Goal: Information Seeking & Learning: Learn about a topic

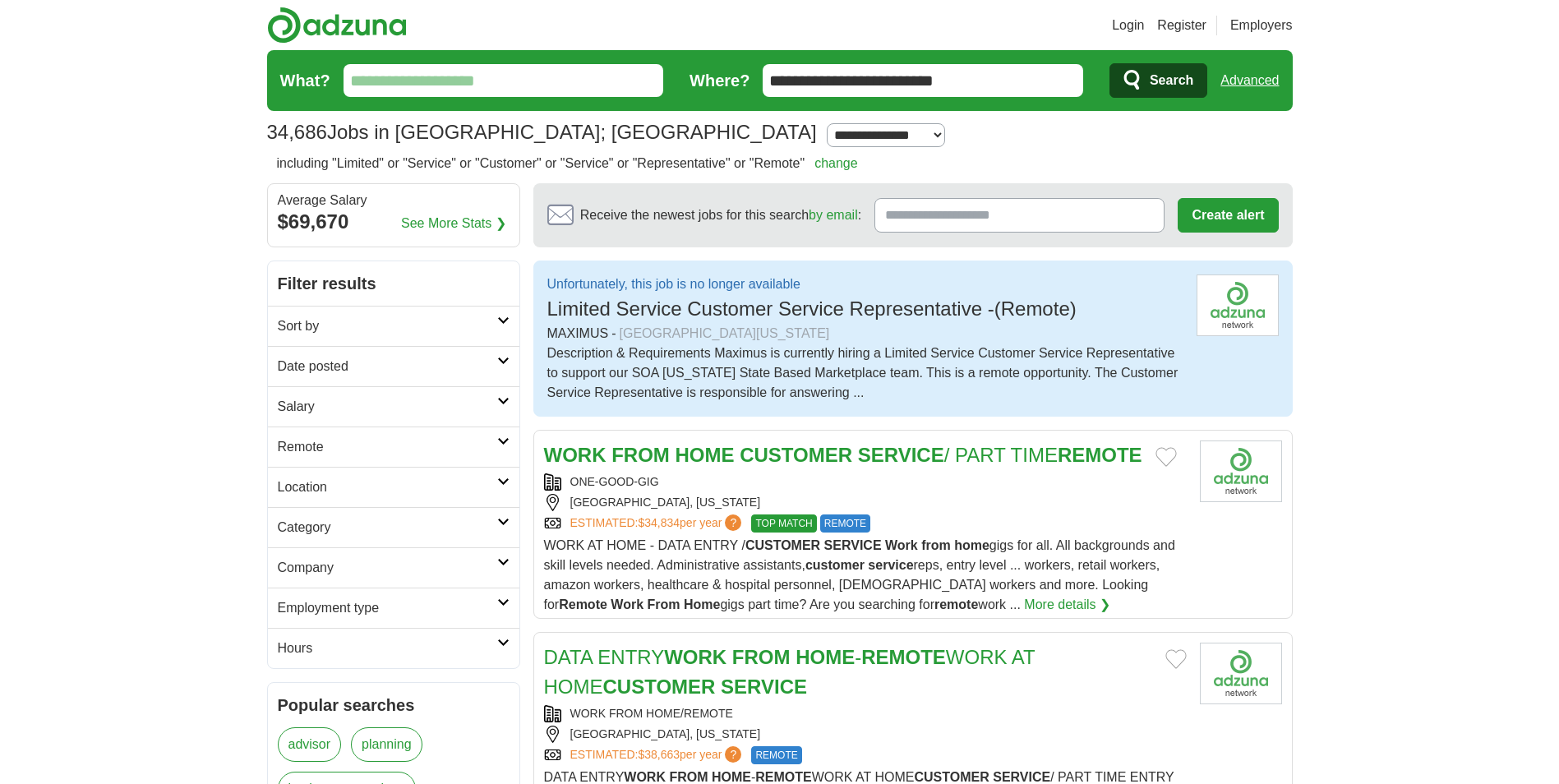
drag, startPoint x: 1013, startPoint y: 79, endPoint x: 741, endPoint y: 84, distance: 272.0
click at [741, 84] on form "**********" at bounding box center [780, 81] width 1026 height 61
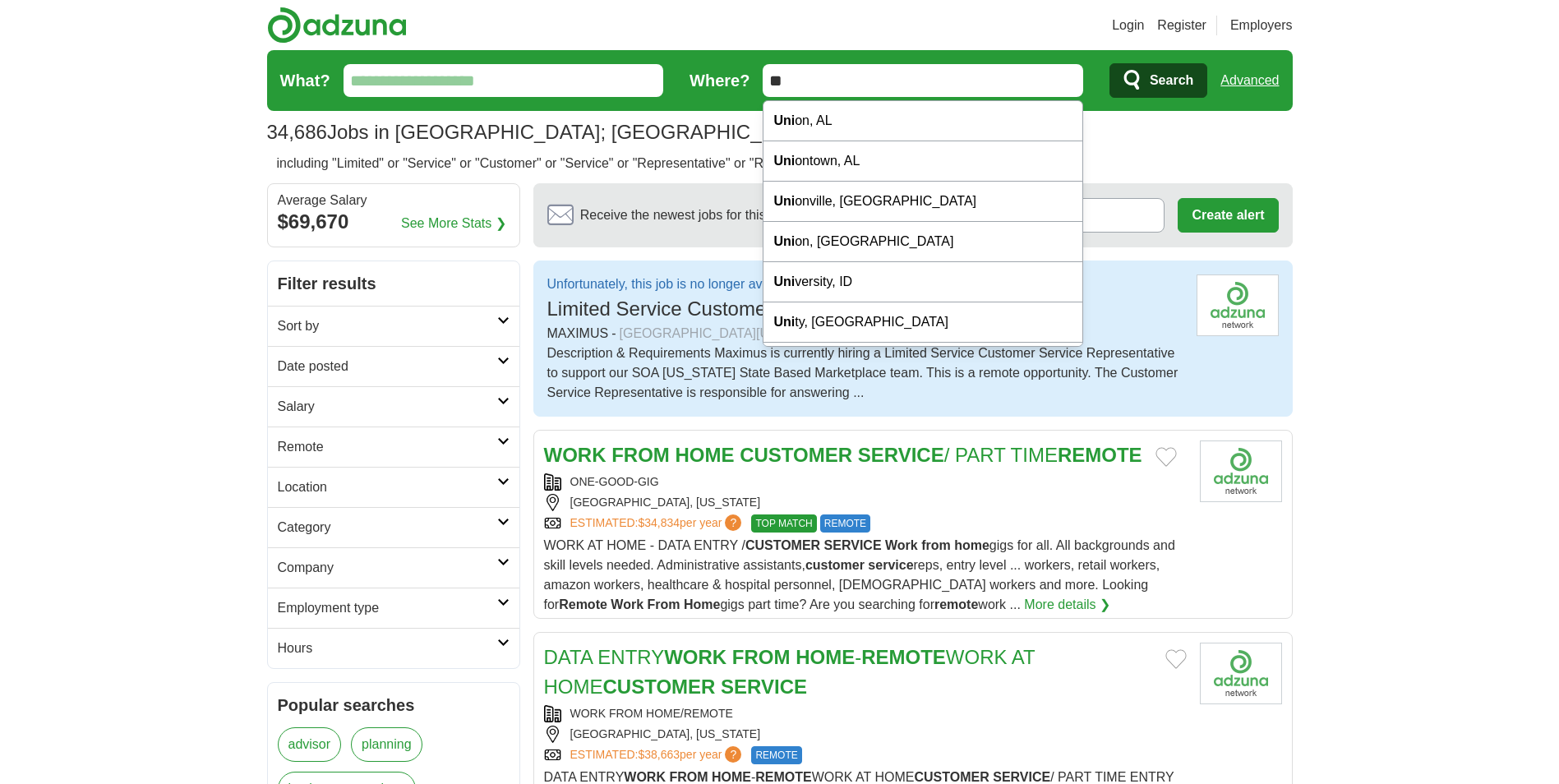
type input "*"
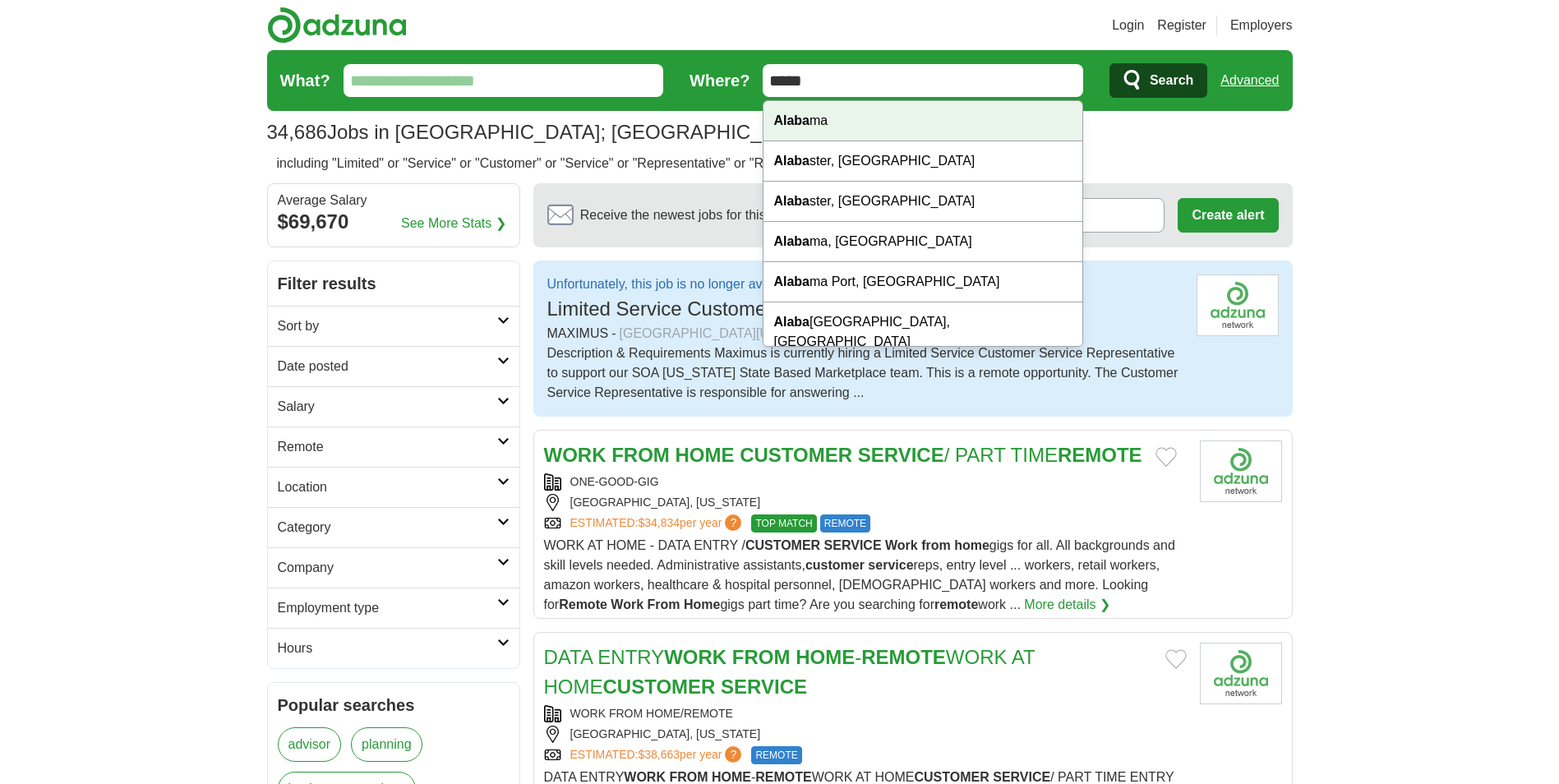
click at [780, 112] on div "Alaba ma" at bounding box center [924, 121] width 319 height 40
type input "*******"
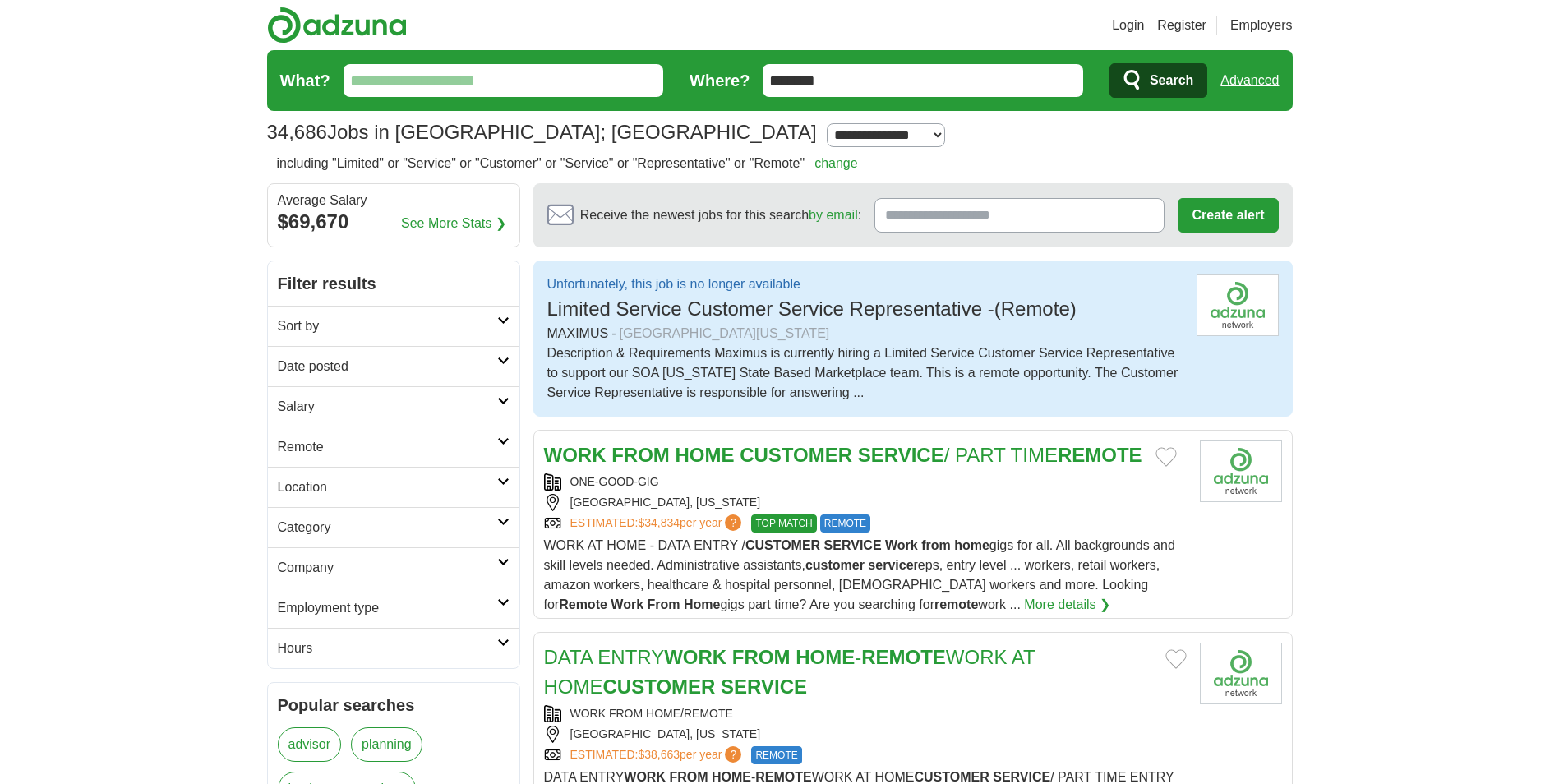
click at [1167, 80] on span "Search" at bounding box center [1172, 81] width 44 height 33
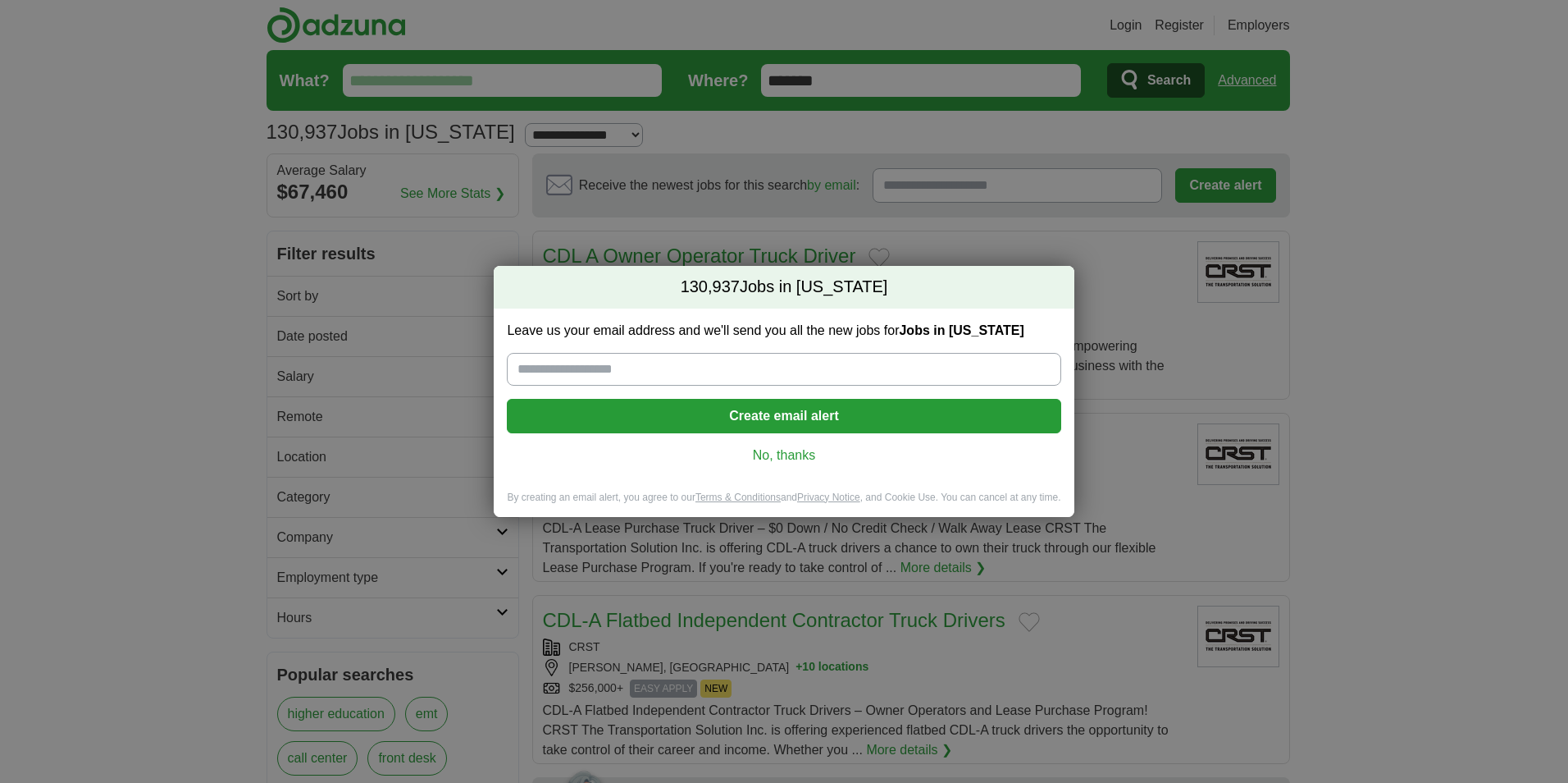
click at [651, 373] on input "Leave us your email address and we'll send you all the new jobs for Jobs in Ala…" at bounding box center [784, 369] width 553 height 33
type input "**********"
click at [800, 418] on button "Create email alert" at bounding box center [784, 415] width 553 height 34
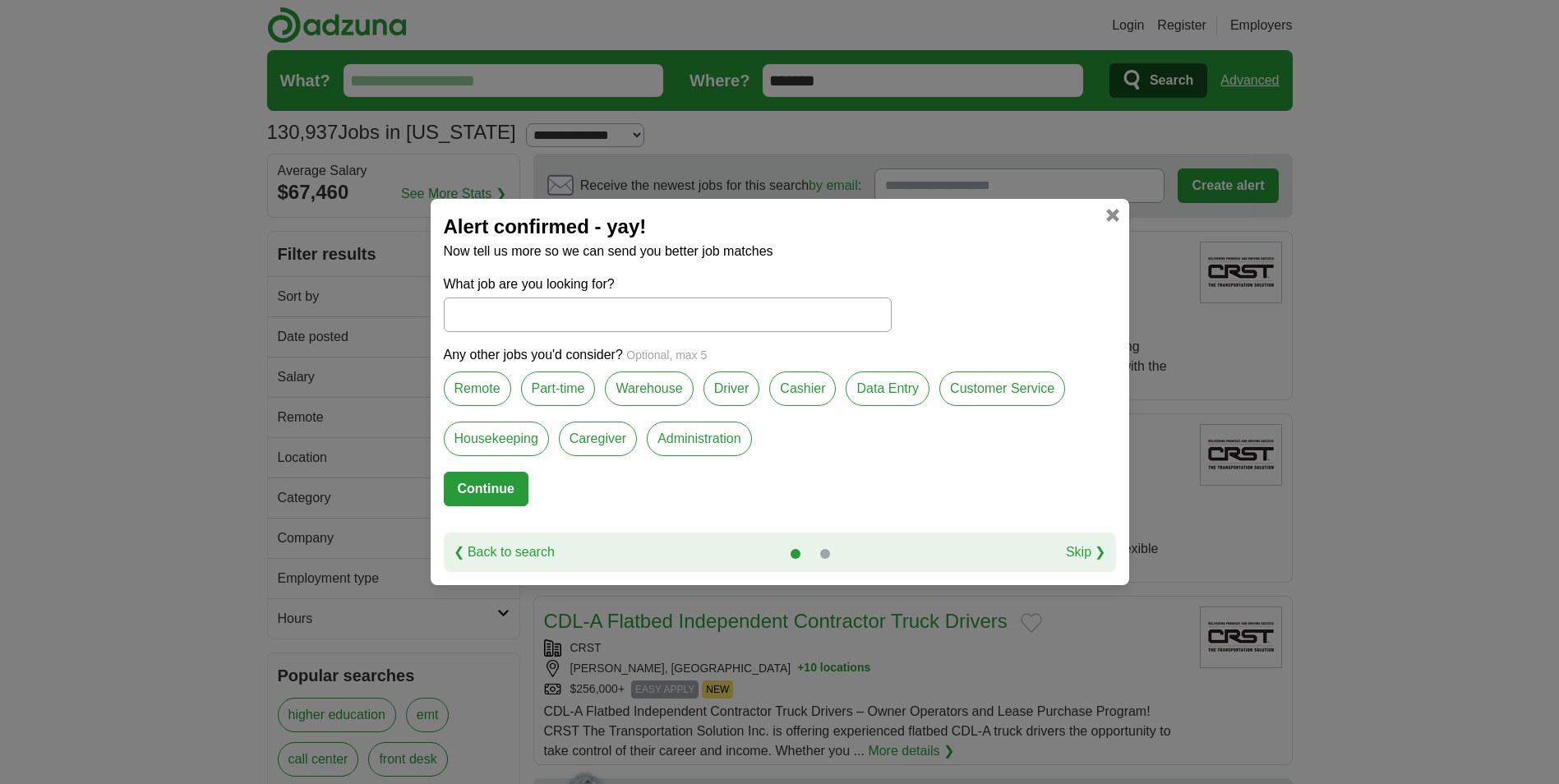
click at [480, 402] on label "Remote" at bounding box center [477, 388] width 67 height 34
click at [902, 394] on label "Data Entry" at bounding box center [888, 388] width 84 height 34
click at [1000, 394] on label "Customer Service" at bounding box center [1001, 388] width 126 height 34
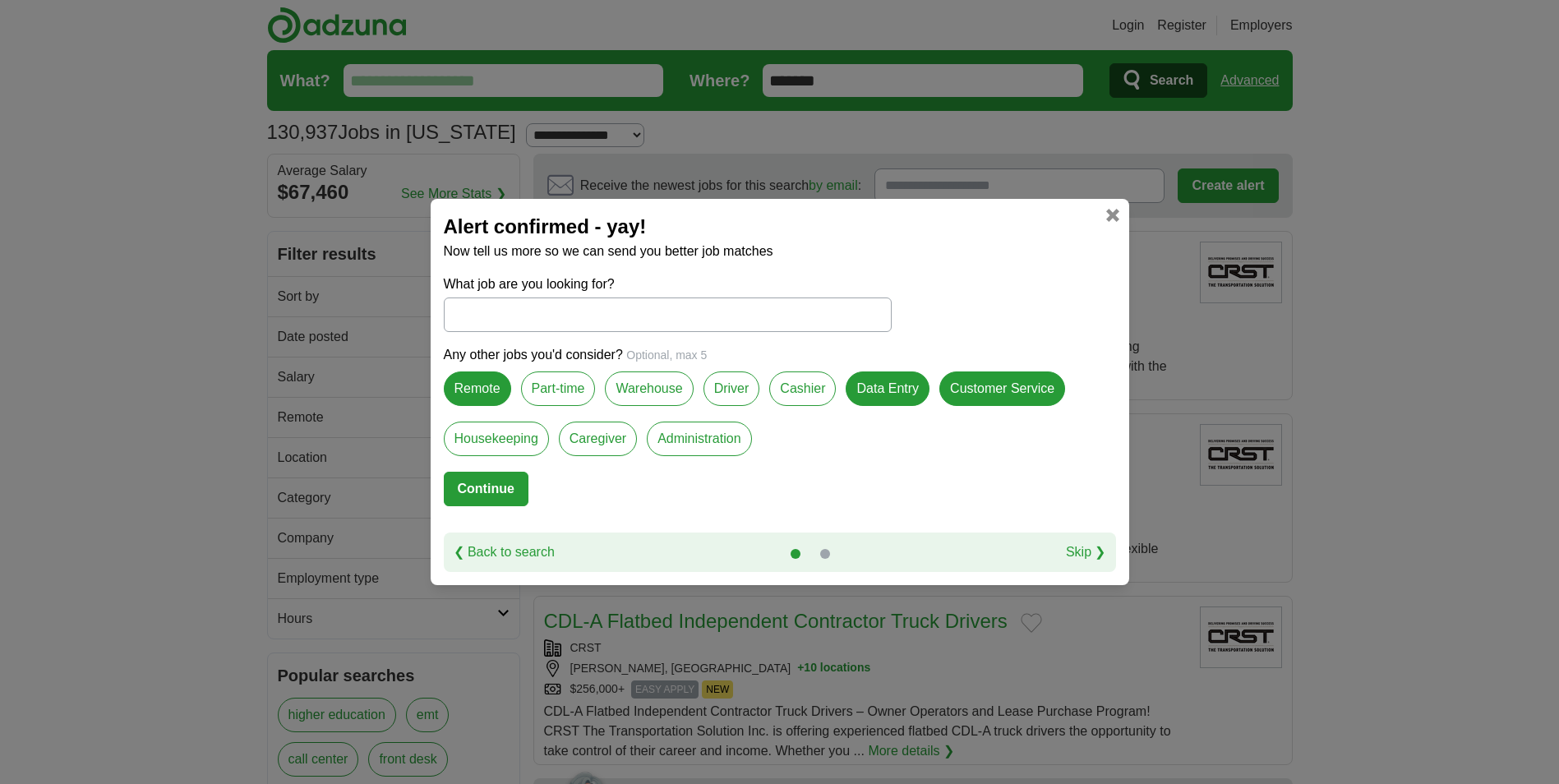
click at [694, 446] on label "Administration" at bounding box center [699, 438] width 104 height 34
click at [473, 483] on button "Continue" at bounding box center [486, 488] width 85 height 34
select select "*"
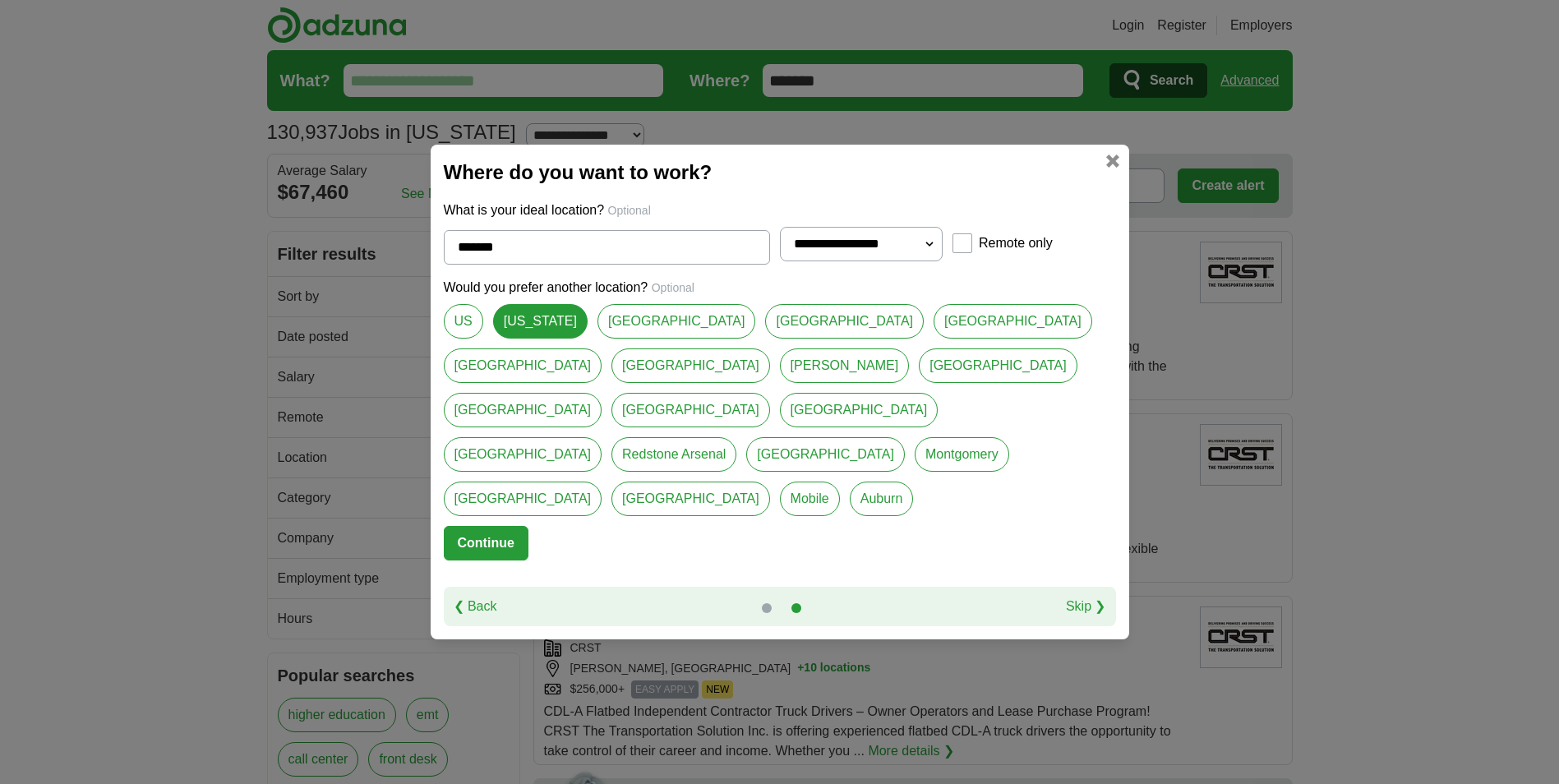
click at [471, 339] on link "US" at bounding box center [463, 321] width 40 height 34
type input "**"
click at [473, 526] on button "Continue" at bounding box center [486, 543] width 85 height 34
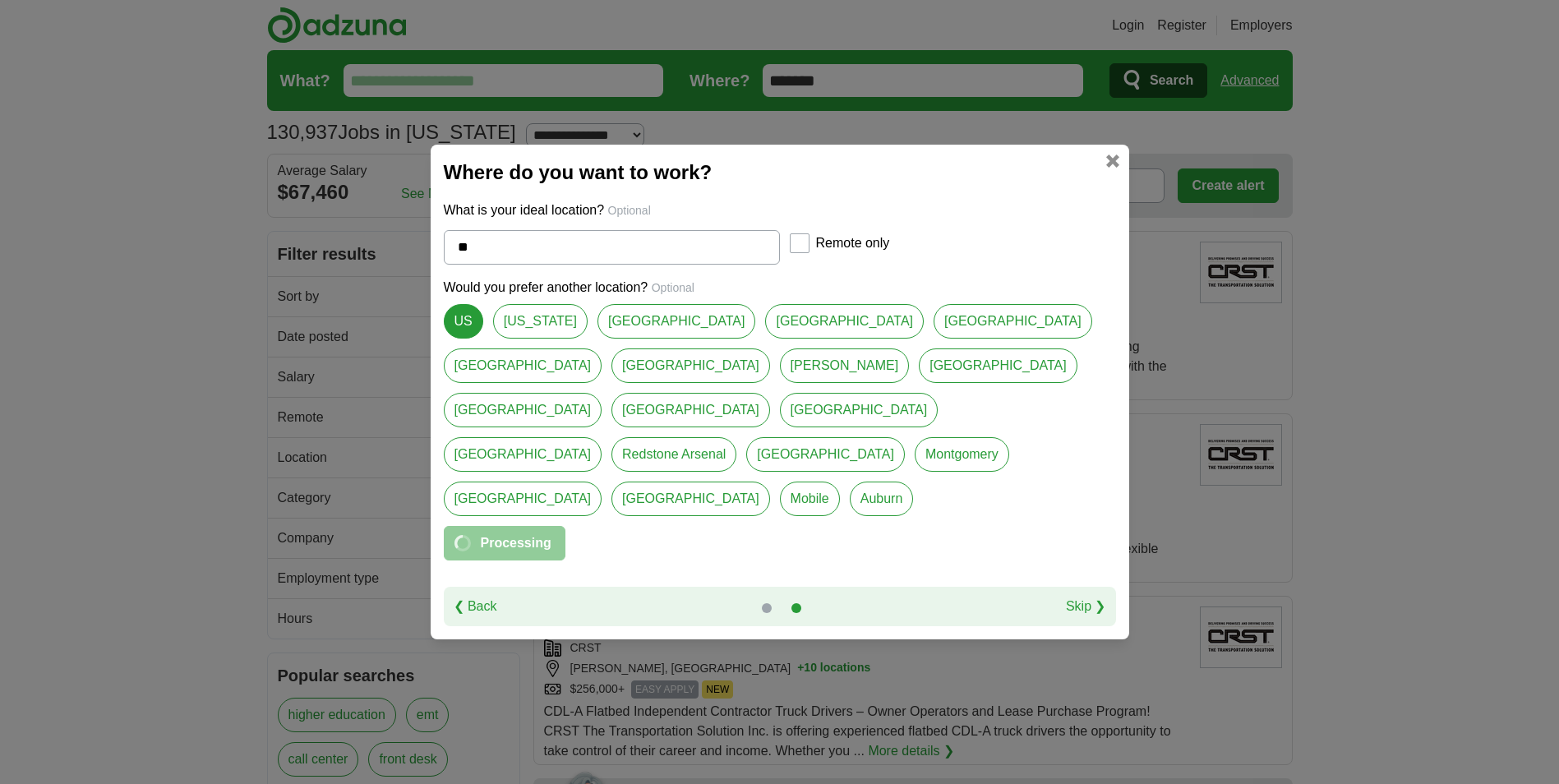
click at [803, 265] on div "Remote only" at bounding box center [874, 245] width 168 height 38
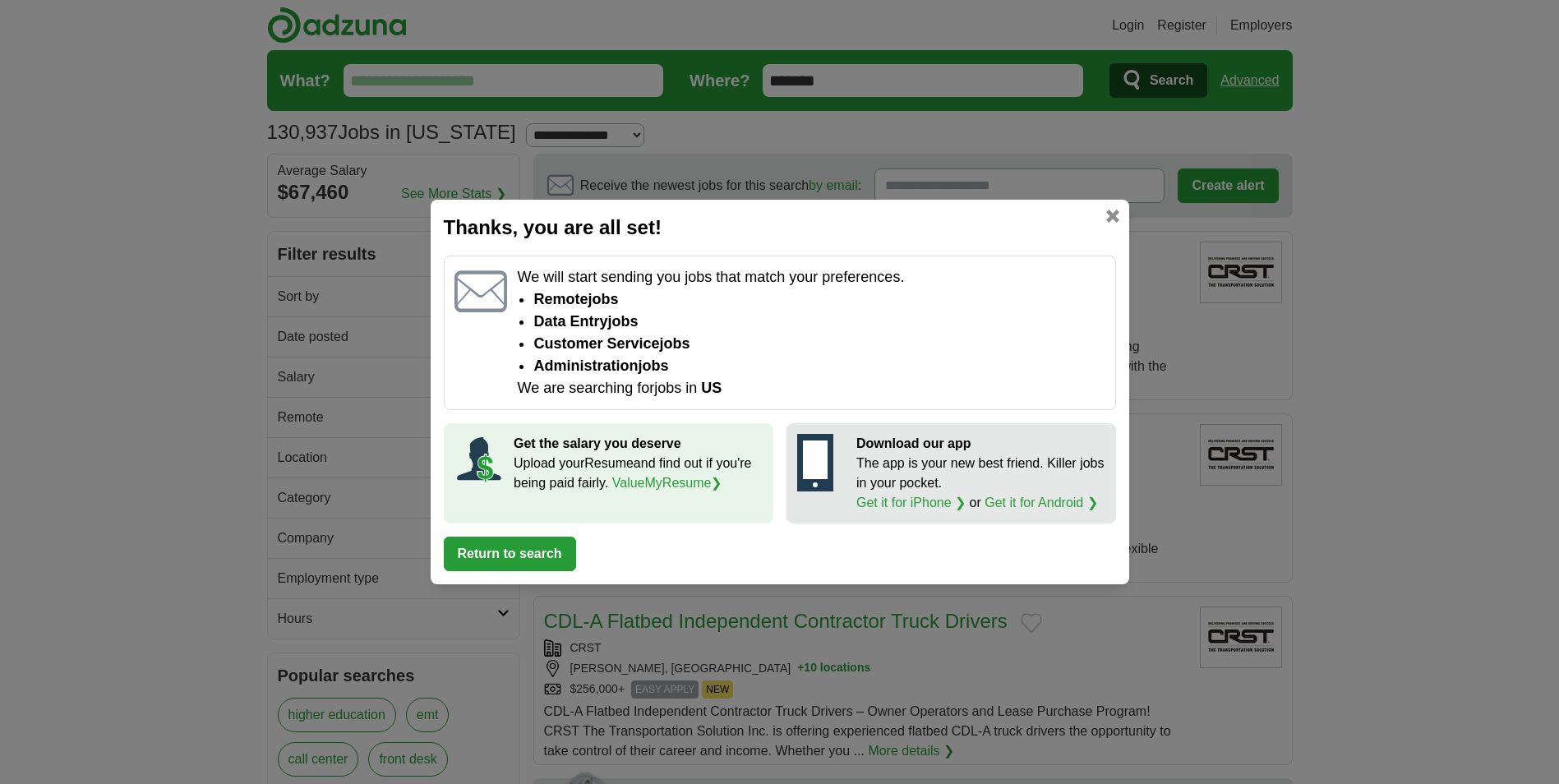
click at [491, 553] on button "Return to search" at bounding box center [510, 553] width 132 height 34
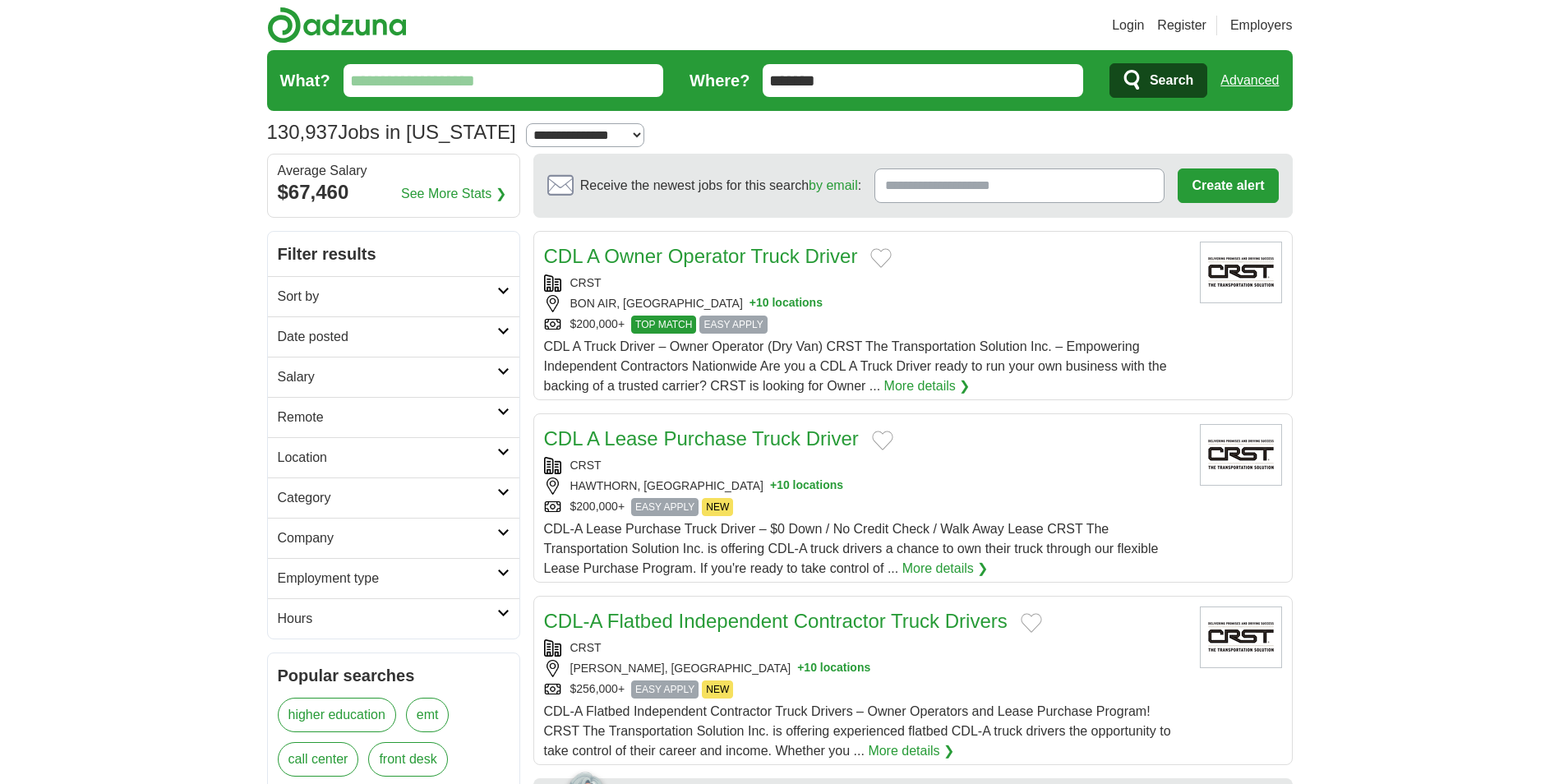
click at [311, 420] on h2 "Remote" at bounding box center [387, 417] width 220 height 19
click at [505, 499] on link "Location" at bounding box center [393, 496] width 251 height 40
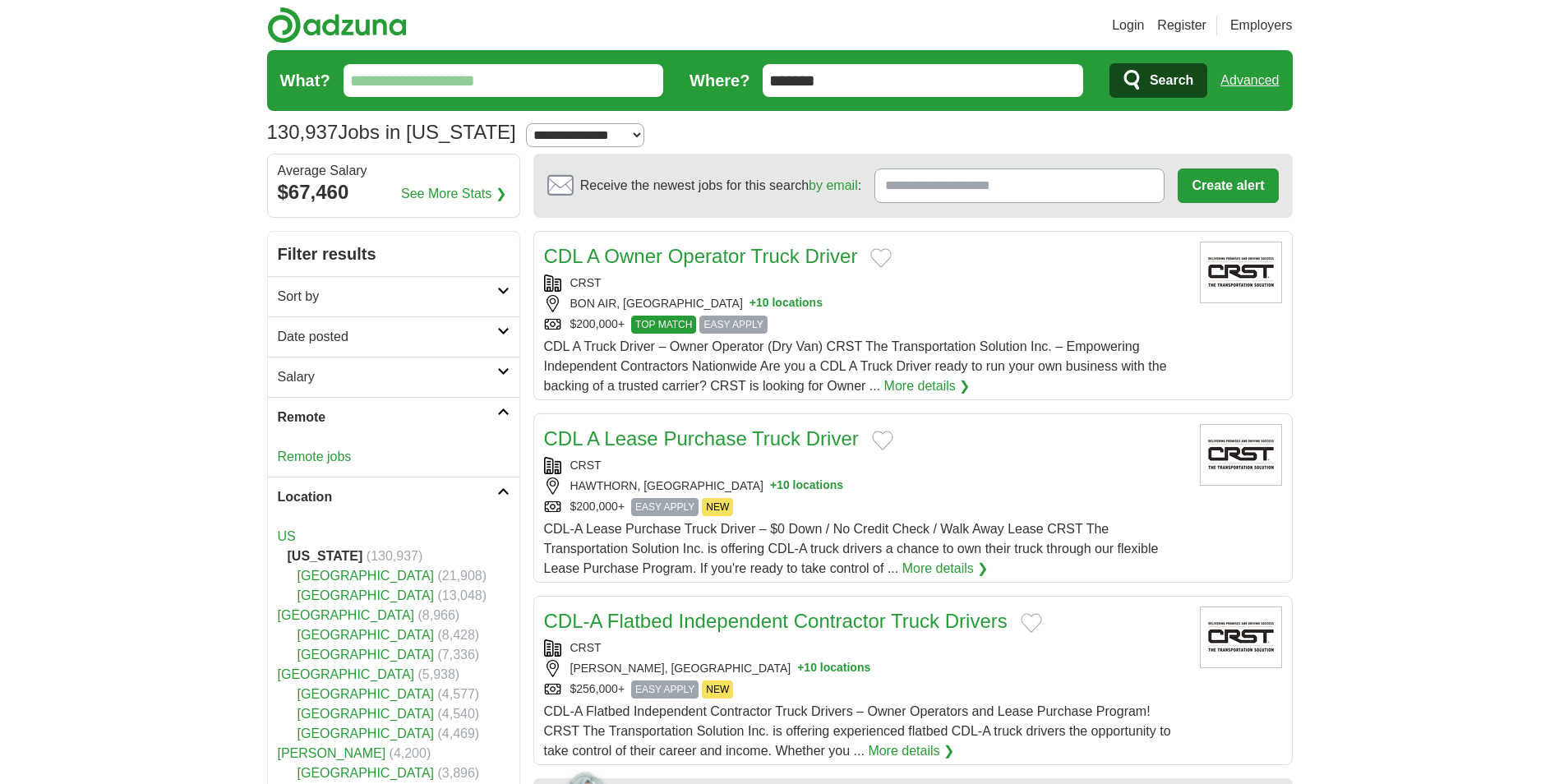
click at [314, 557] on strong "Alabama" at bounding box center [326, 555] width 76 height 14
click at [315, 555] on strong "Alabama" at bounding box center [326, 555] width 76 height 14
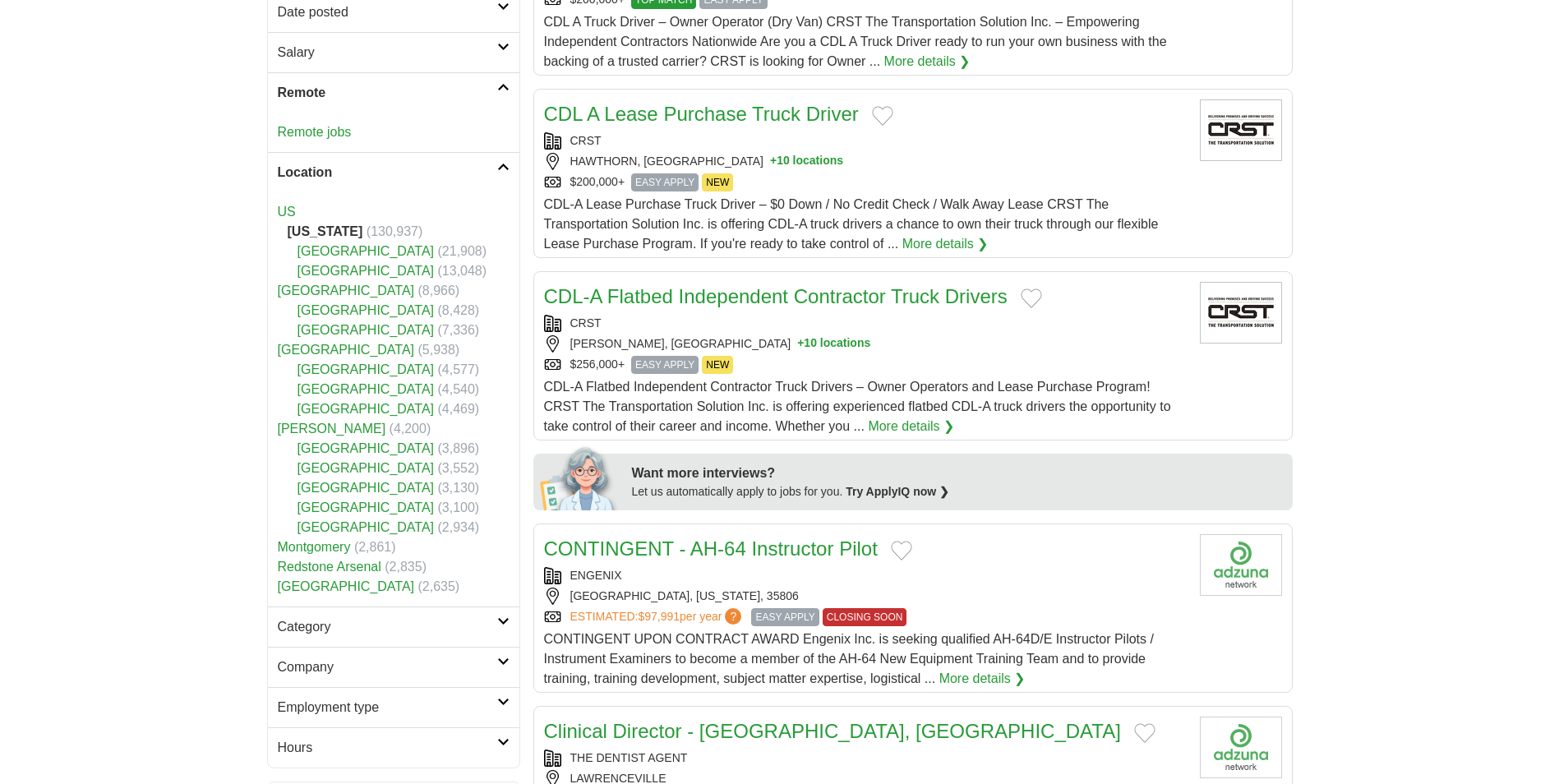
scroll to position [329, 0]
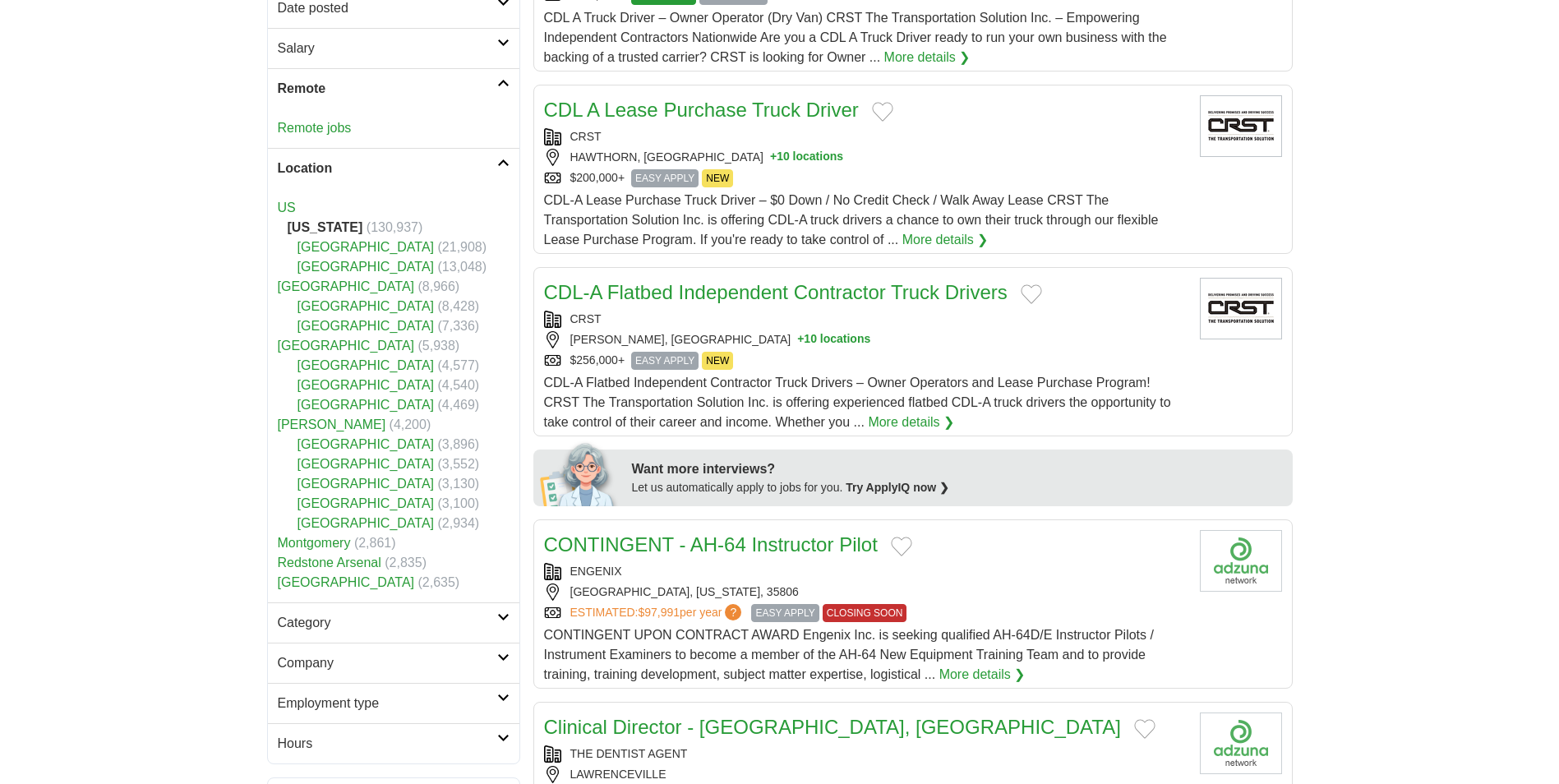
click at [506, 612] on link "Category" at bounding box center [393, 622] width 251 height 40
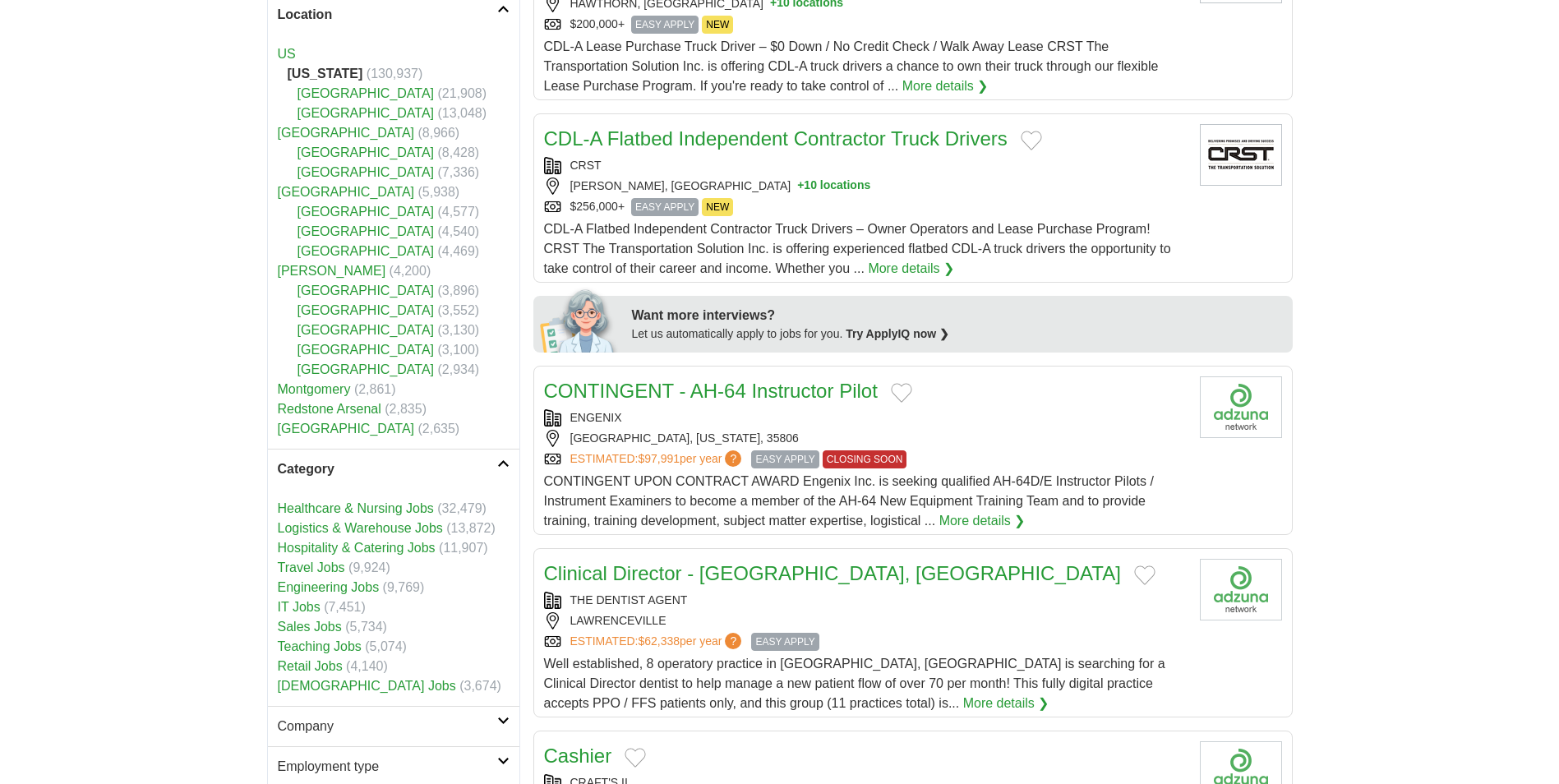
scroll to position [493, 0]
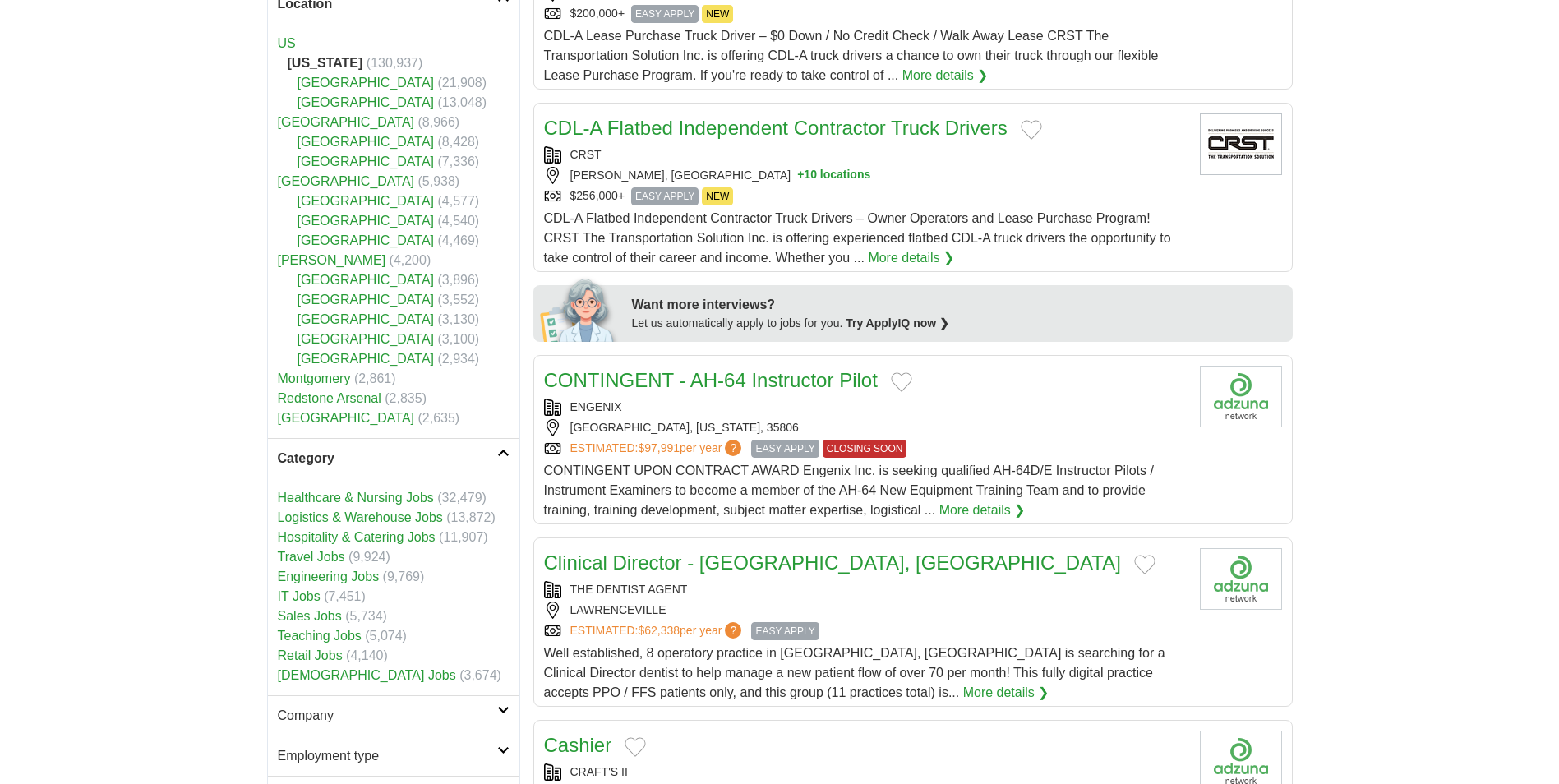
click at [325, 496] on link "Healthcare & Nursing Jobs" at bounding box center [355, 497] width 156 height 14
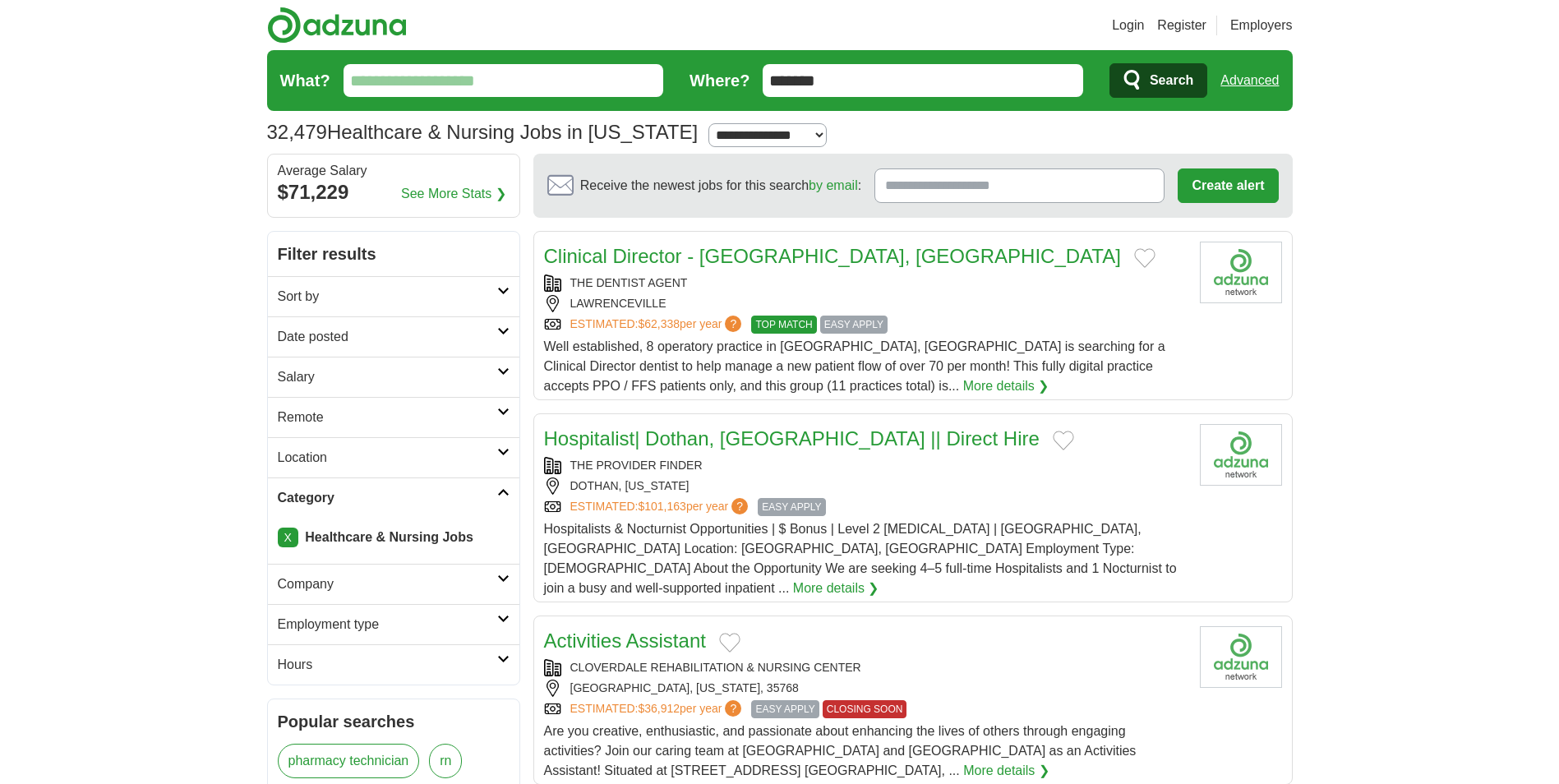
click at [500, 291] on icon at bounding box center [503, 291] width 13 height 8
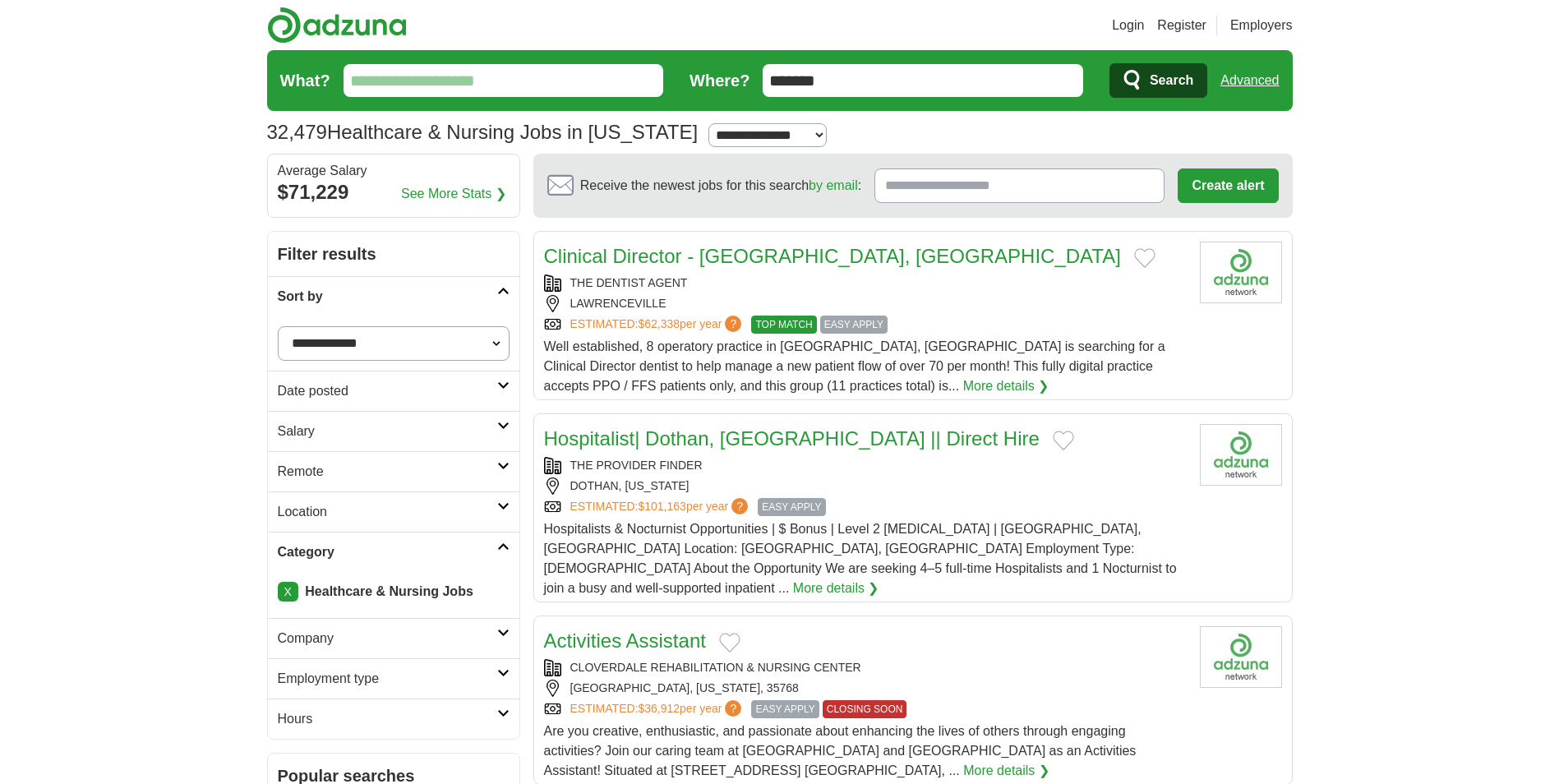
click at [504, 467] on icon at bounding box center [503, 466] width 13 height 8
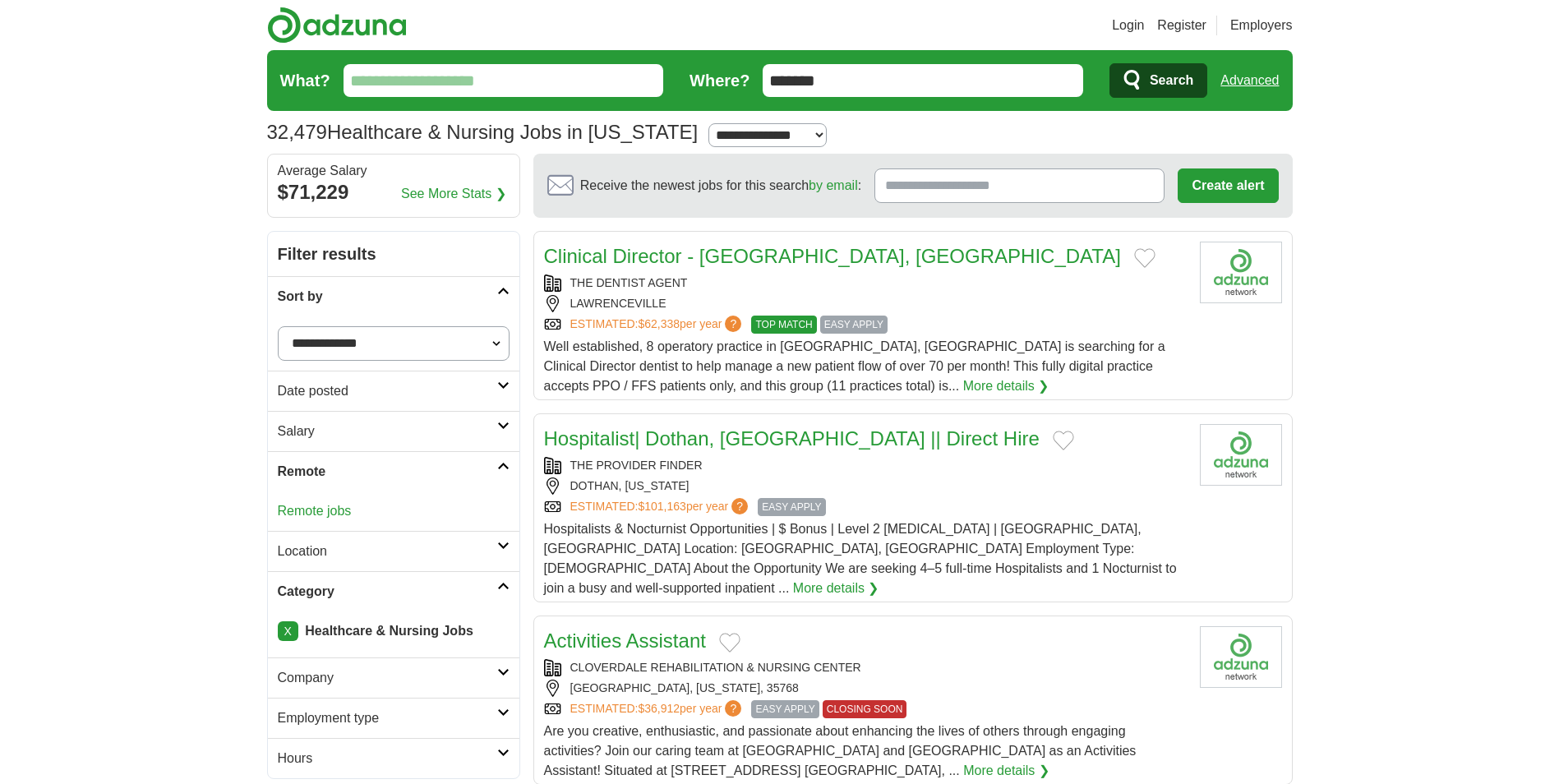
click at [305, 514] on link "Remote jobs" at bounding box center [314, 511] width 74 height 14
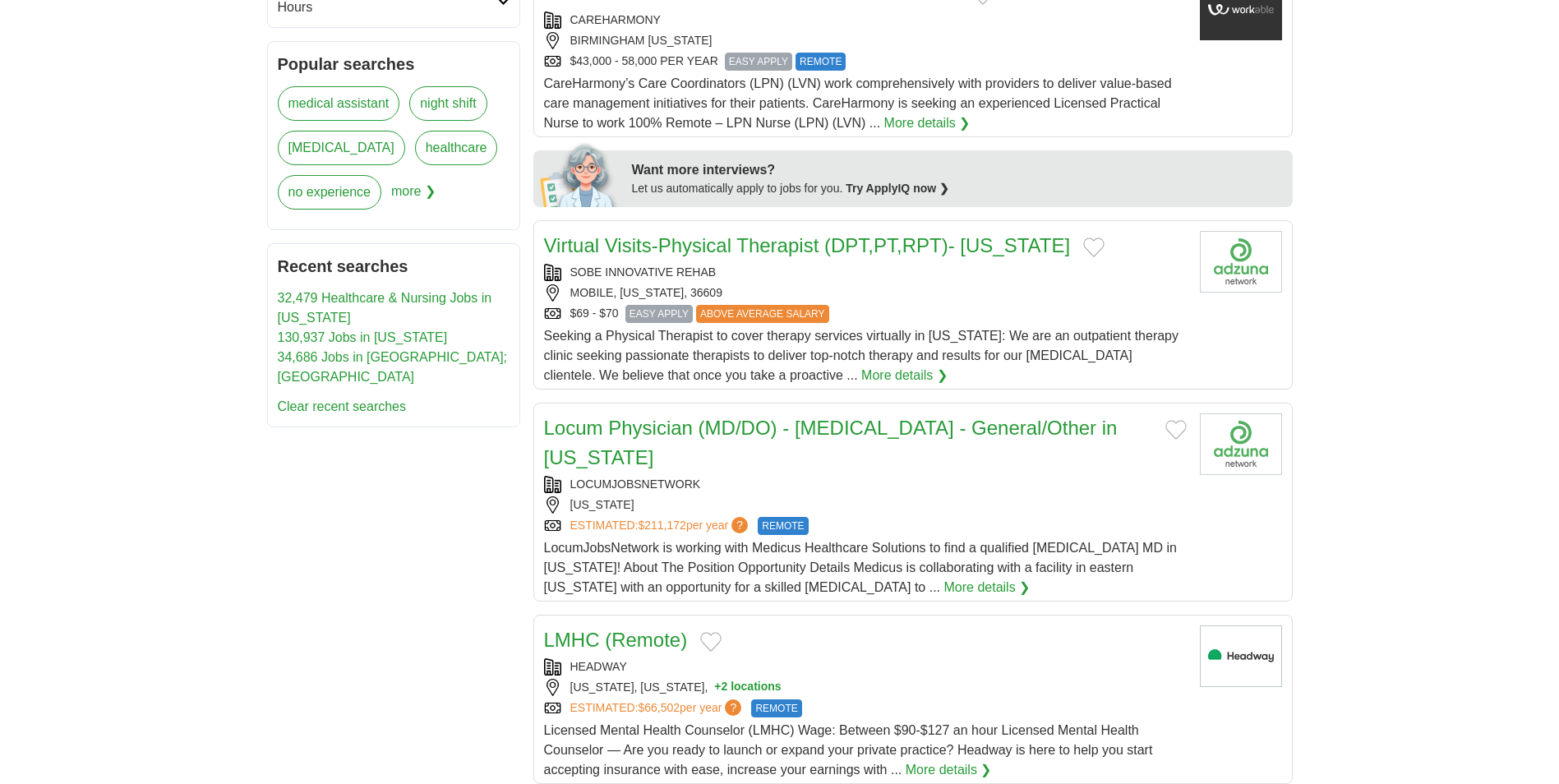
scroll to position [658, 0]
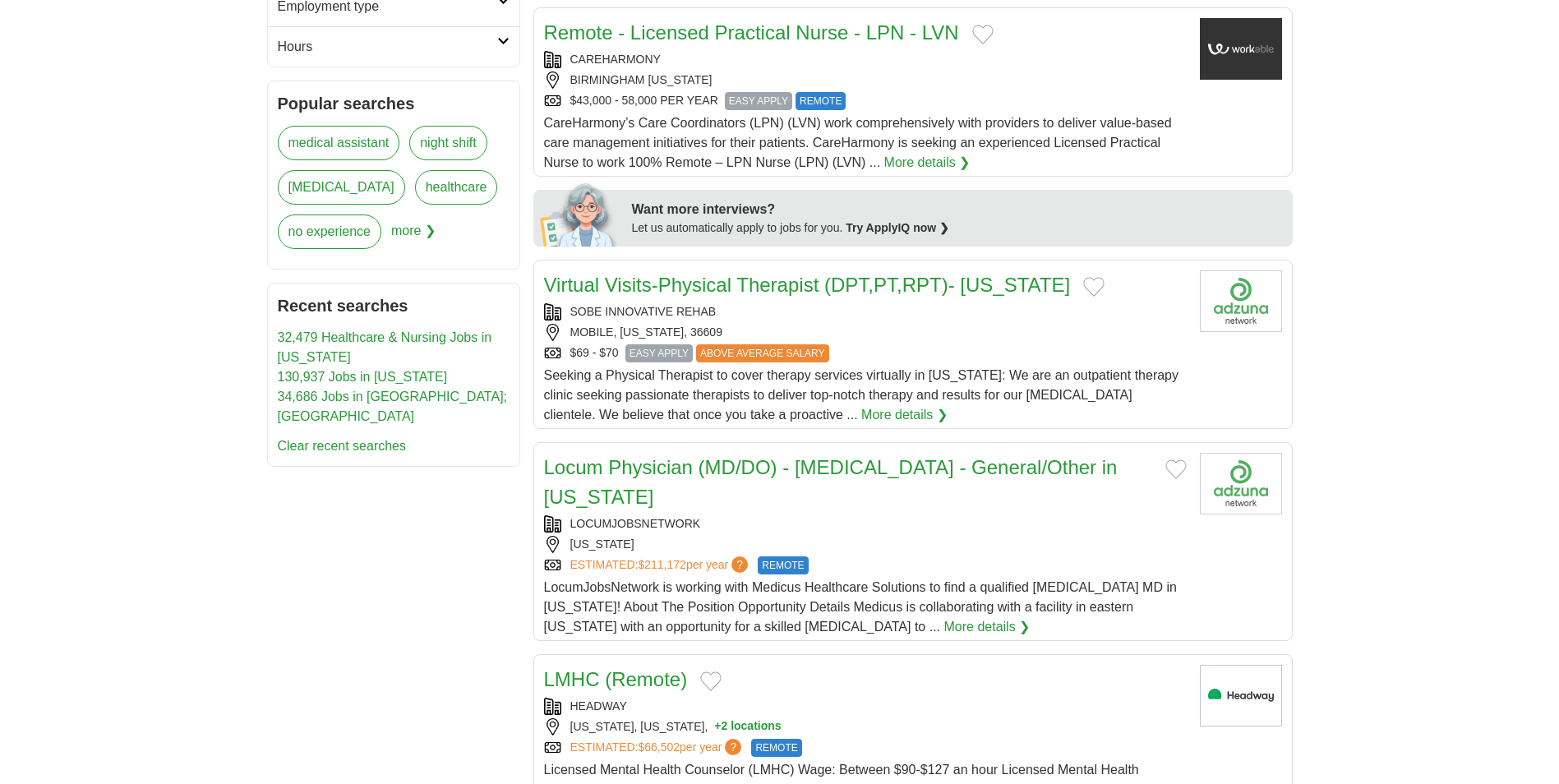
click at [434, 193] on link "healthcare" at bounding box center [456, 187] width 83 height 34
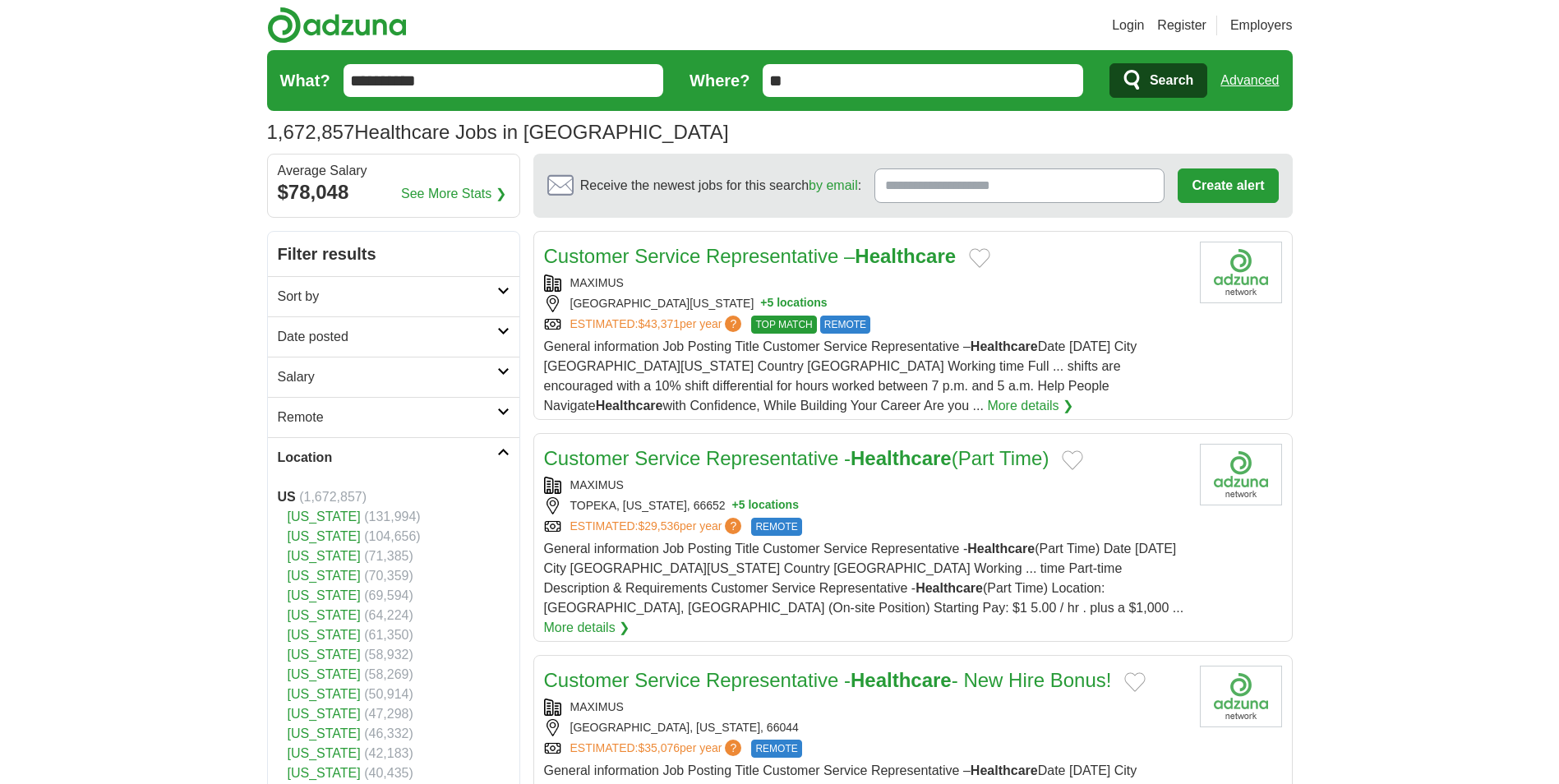
click at [288, 591] on link "[US_STATE]" at bounding box center [324, 595] width 73 height 14
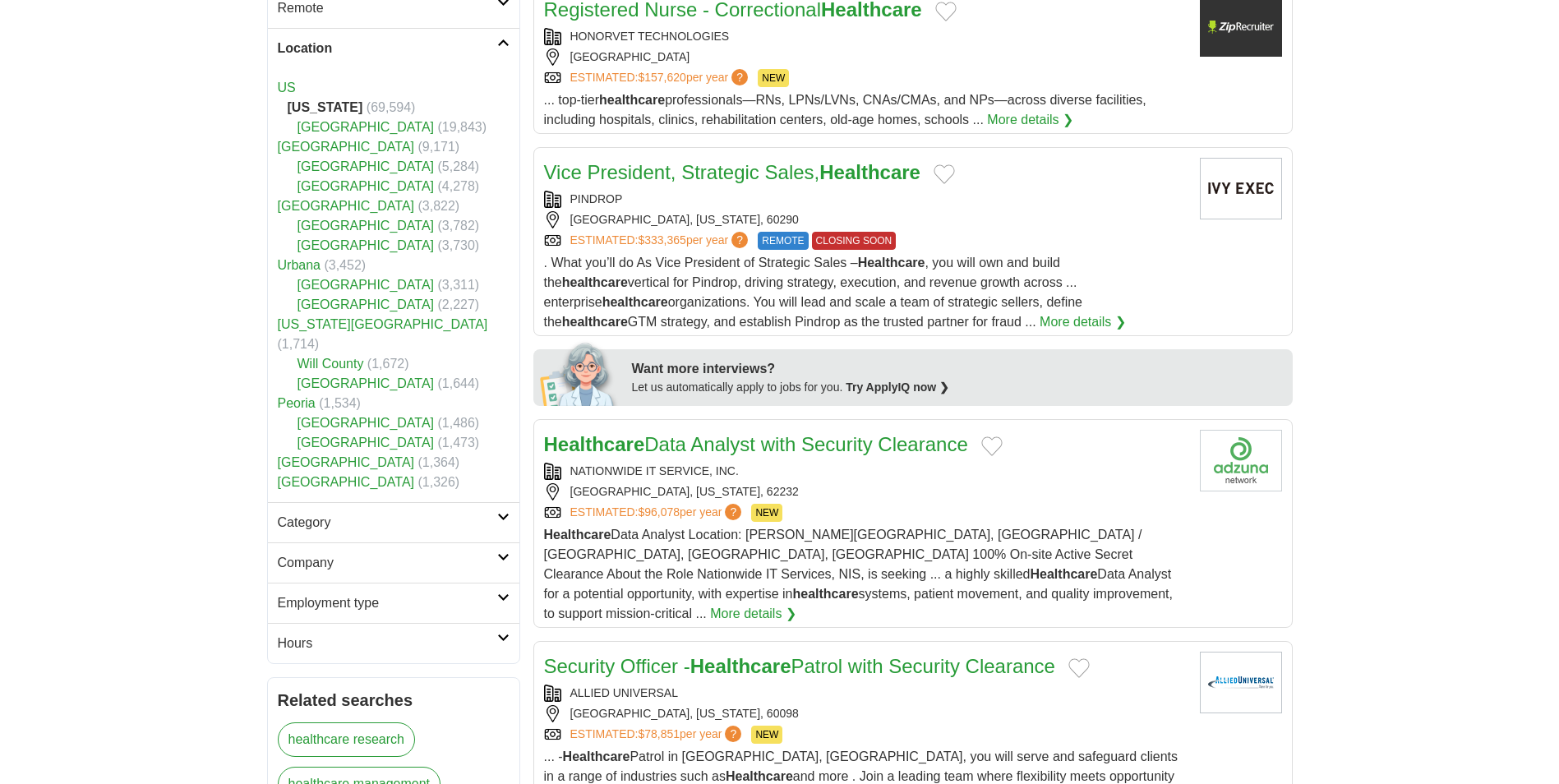
scroll to position [410, 0]
click at [508, 511] on icon at bounding box center [503, 515] width 13 height 8
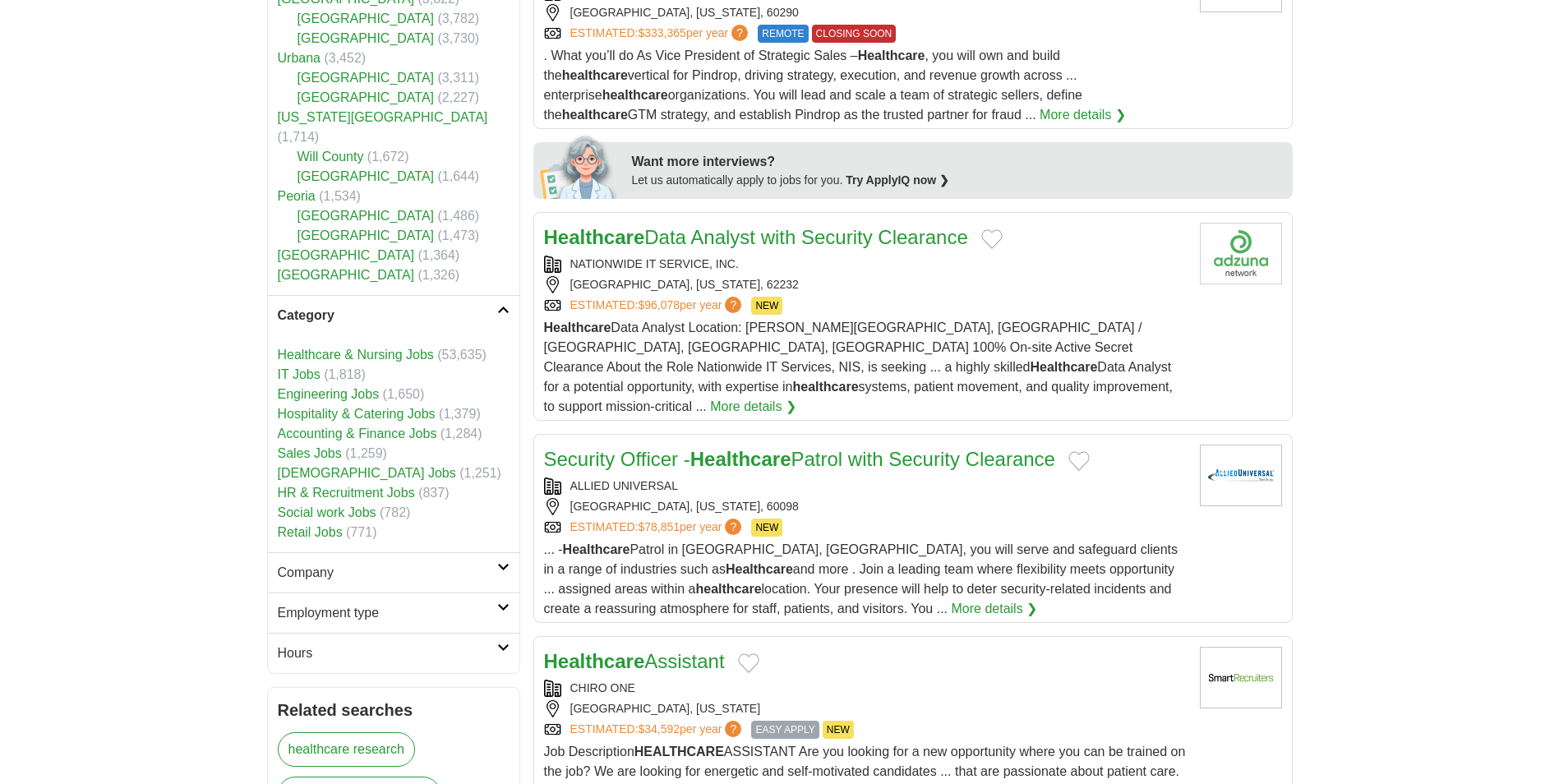
scroll to position [658, 0]
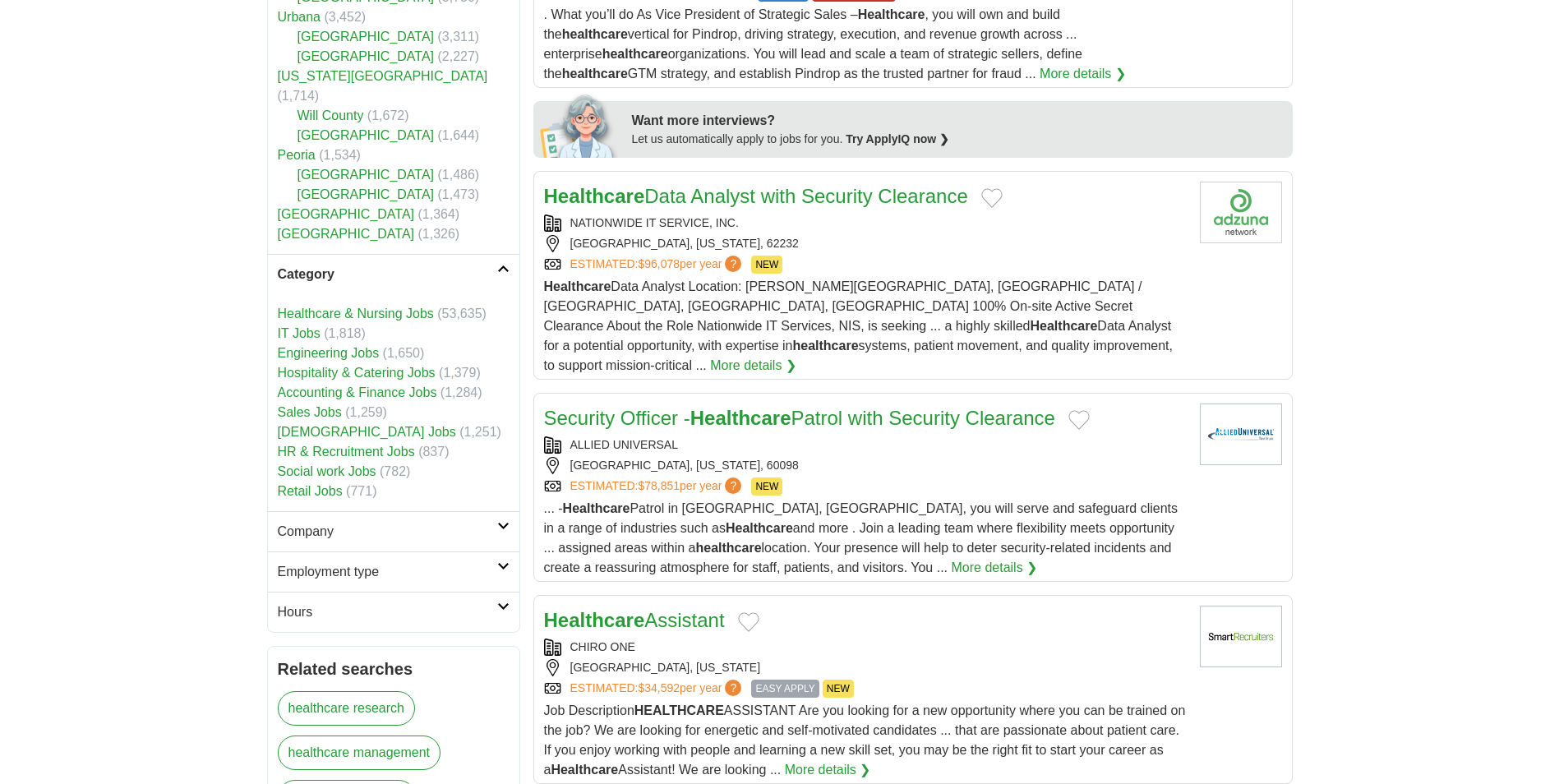
click at [322, 306] on link "Healthcare & Nursing Jobs" at bounding box center [355, 313] width 156 height 14
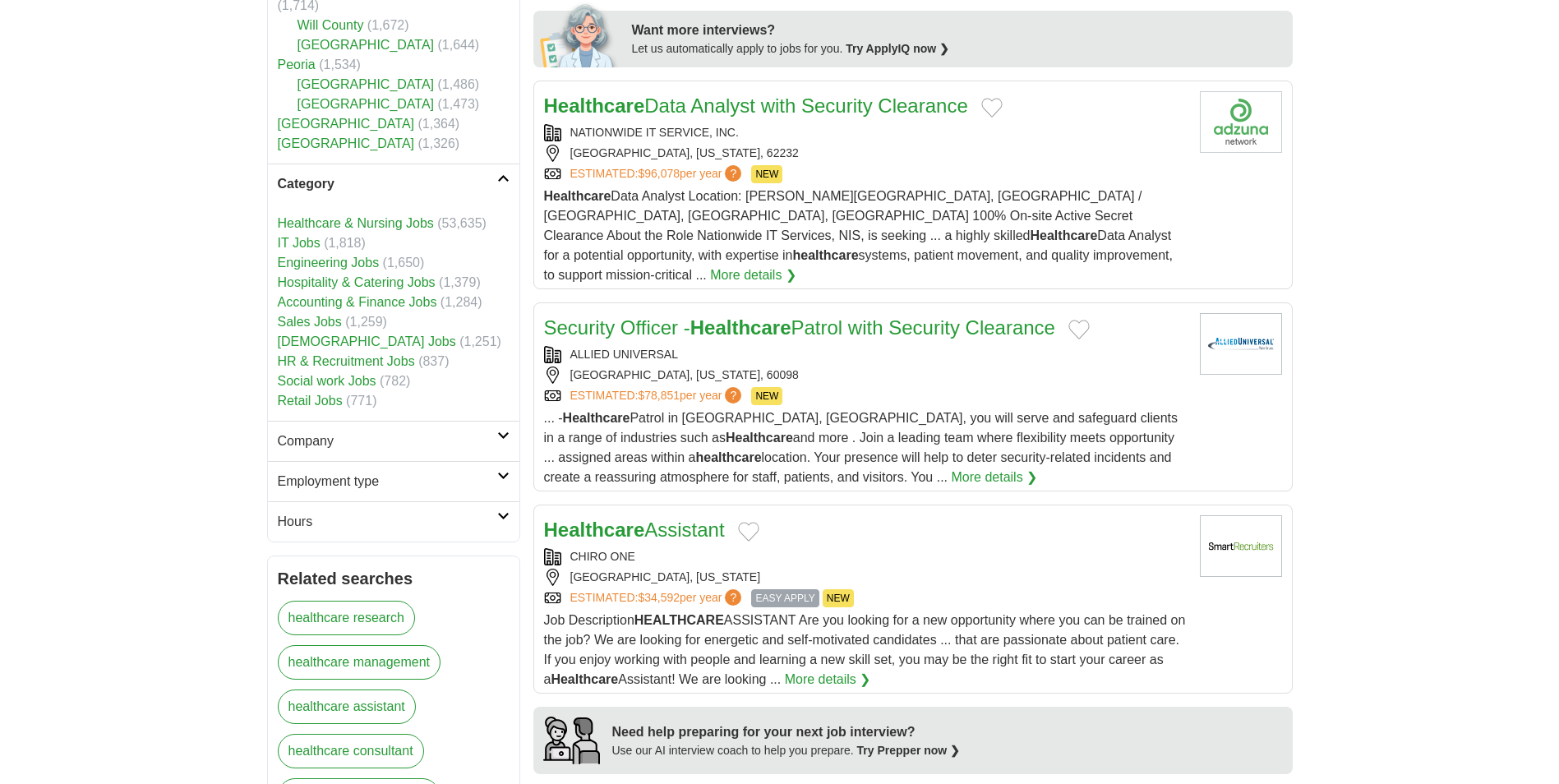
scroll to position [904, 0]
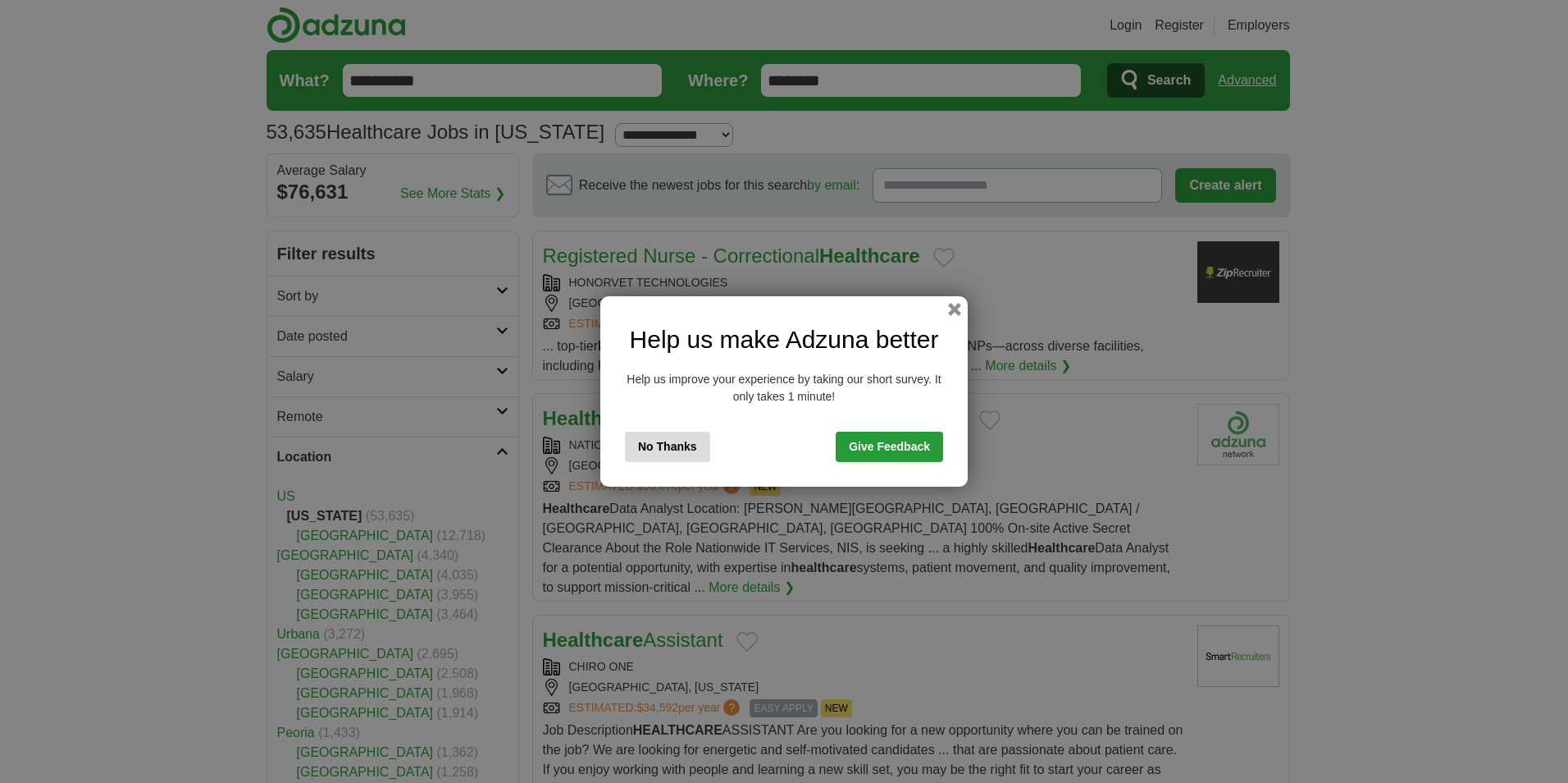
click at [691, 452] on button "No Thanks" at bounding box center [668, 446] width 85 height 30
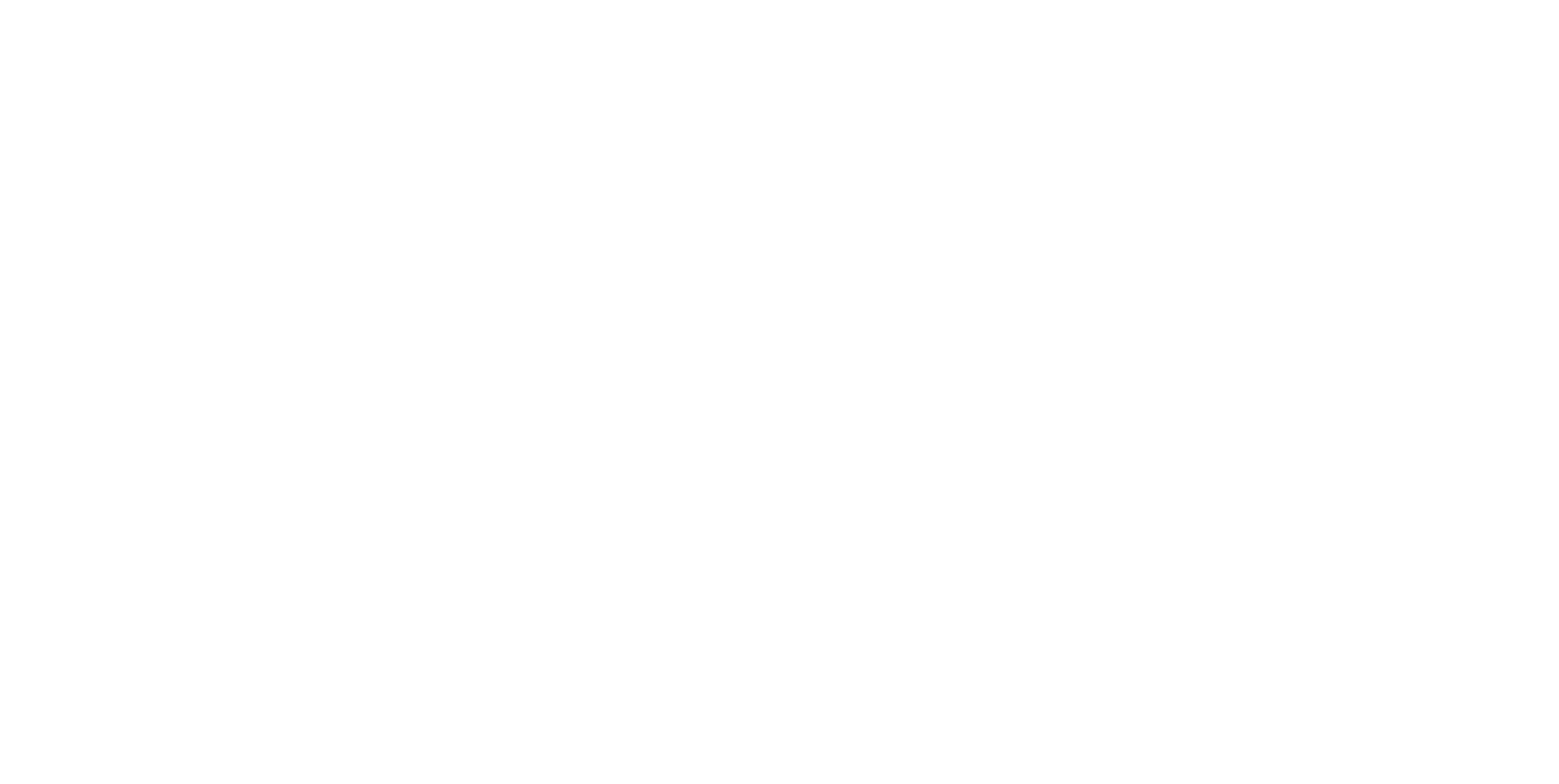
scroll to position [2382, 0]
